Goal: Information Seeking & Learning: Check status

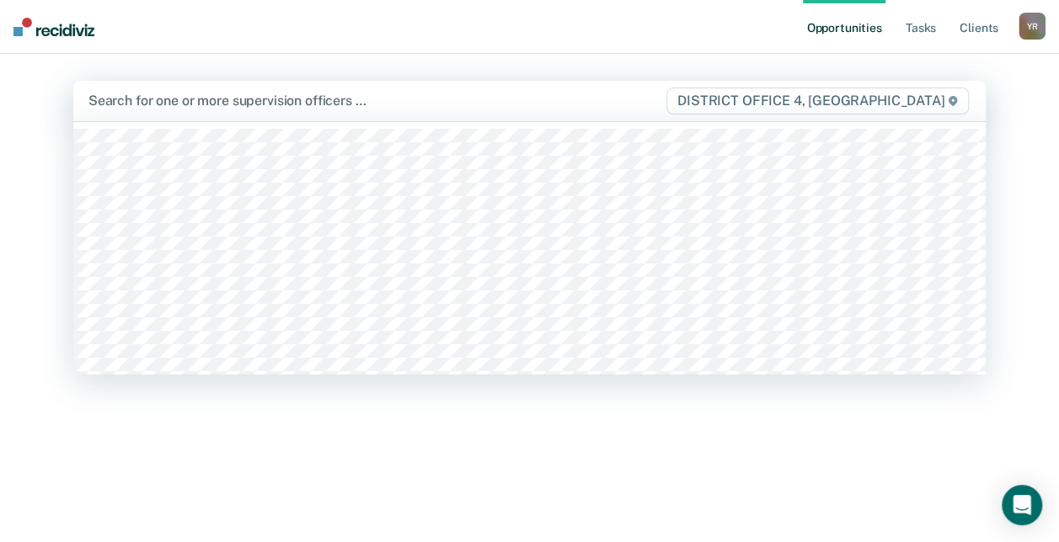
click at [190, 109] on div at bounding box center [376, 100] width 576 height 19
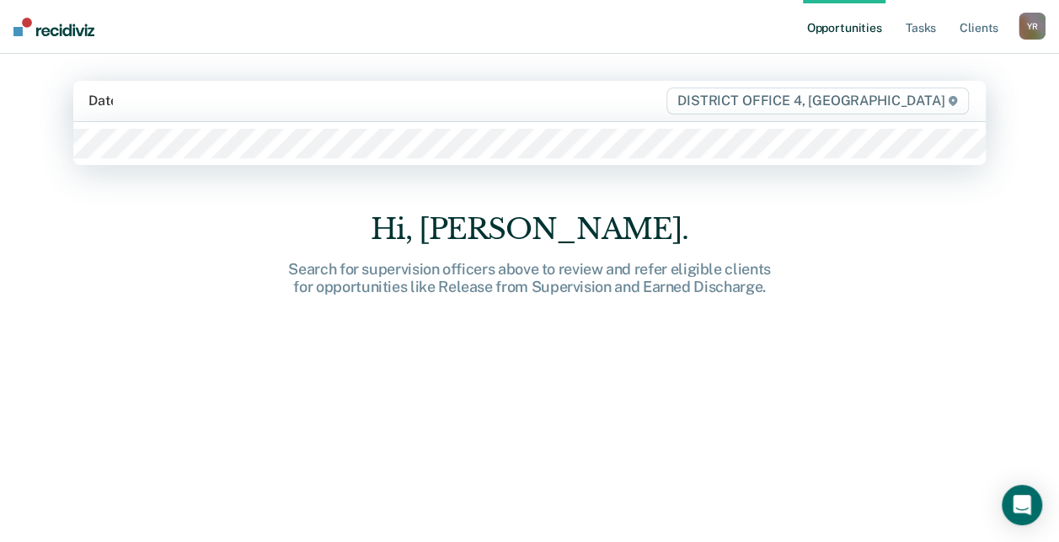
type input "Dater"
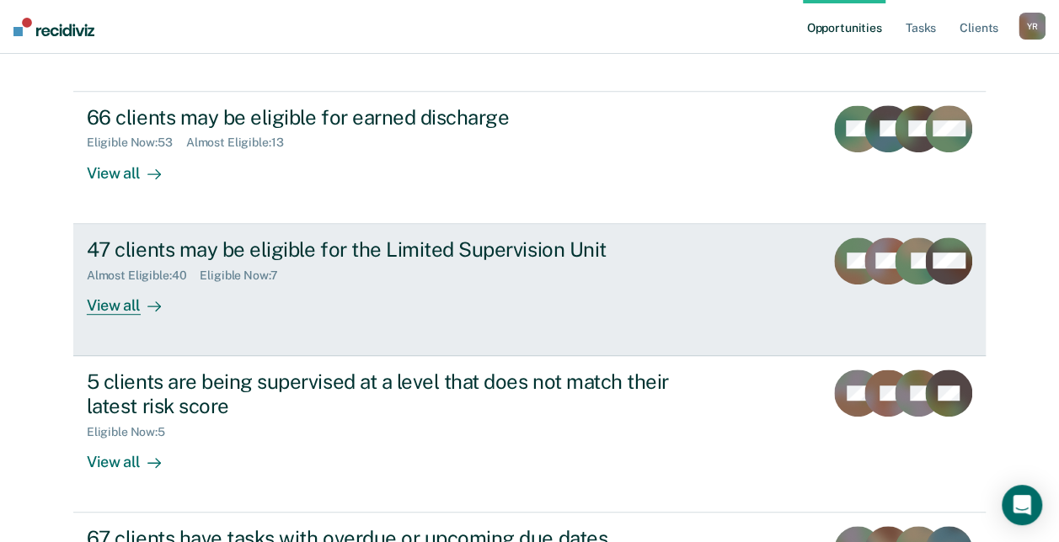
scroll to position [314, 0]
click at [125, 307] on div "View all" at bounding box center [134, 299] width 94 height 33
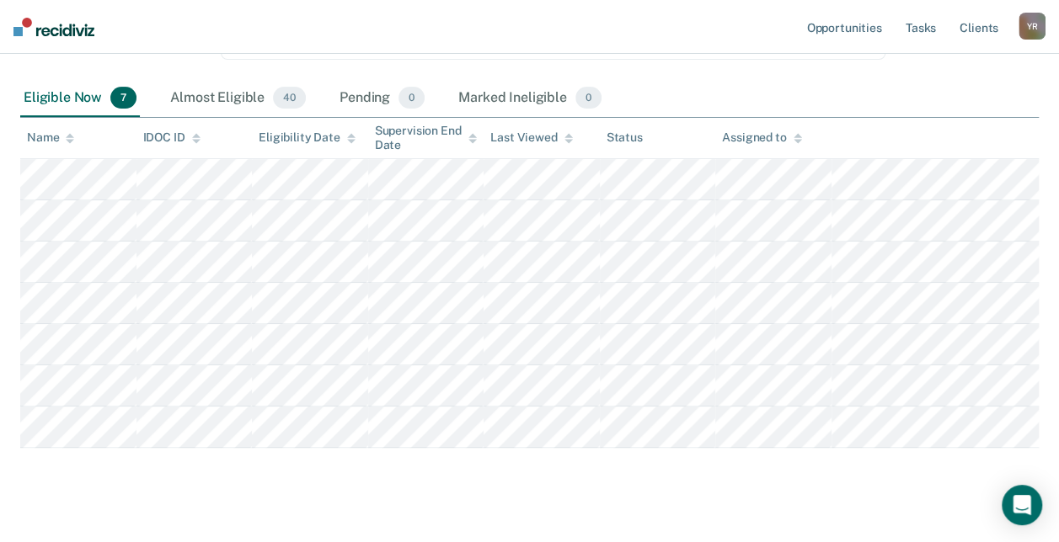
scroll to position [253, 0]
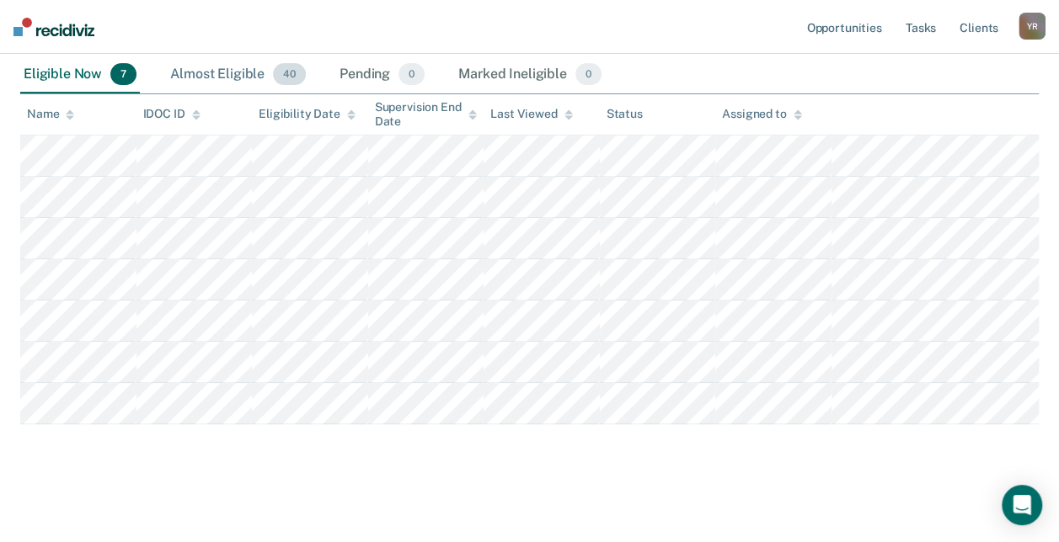
click at [244, 77] on div "Almost Eligible 40" at bounding box center [238, 74] width 142 height 37
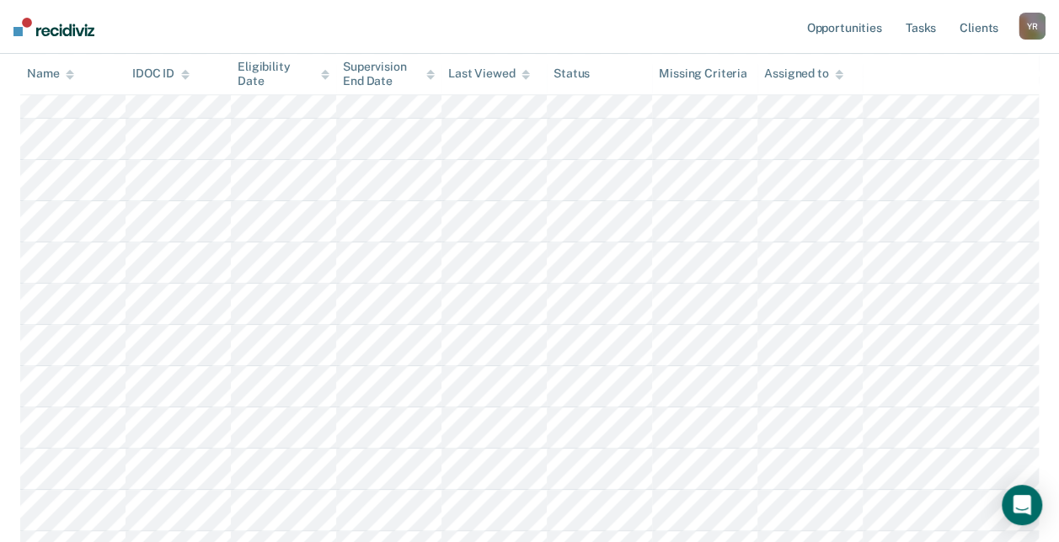
scroll to position [686, 0]
